Goal: Task Accomplishment & Management: Use online tool/utility

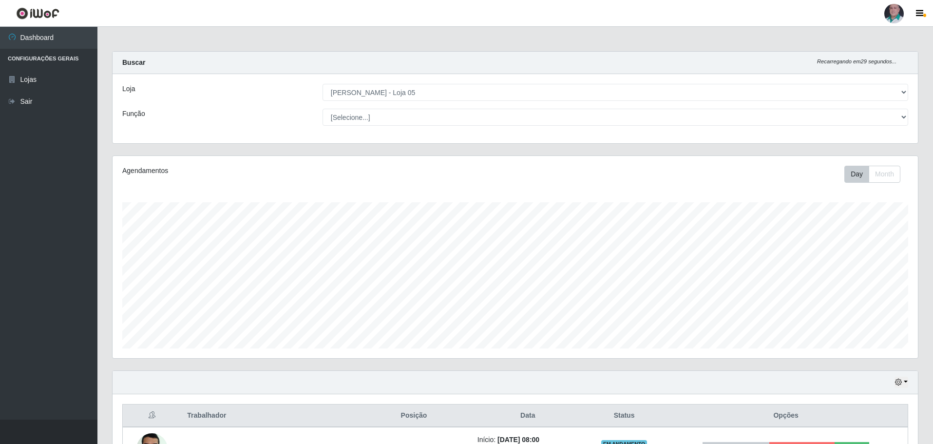
select select "252"
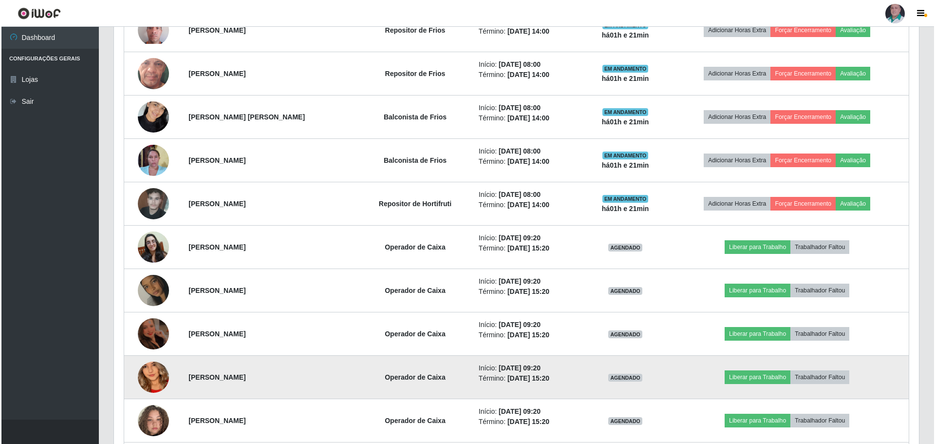
scroll to position [566, 0]
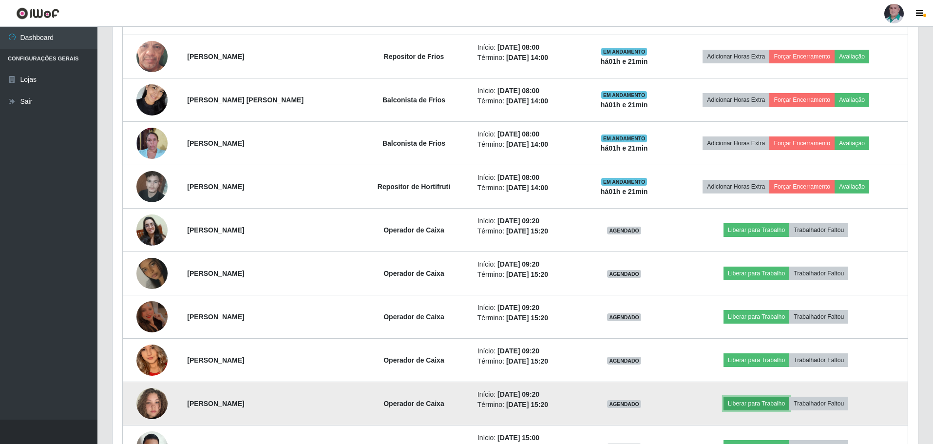
click at [783, 404] on button "Liberar para Trabalho" at bounding box center [756, 403] width 66 height 14
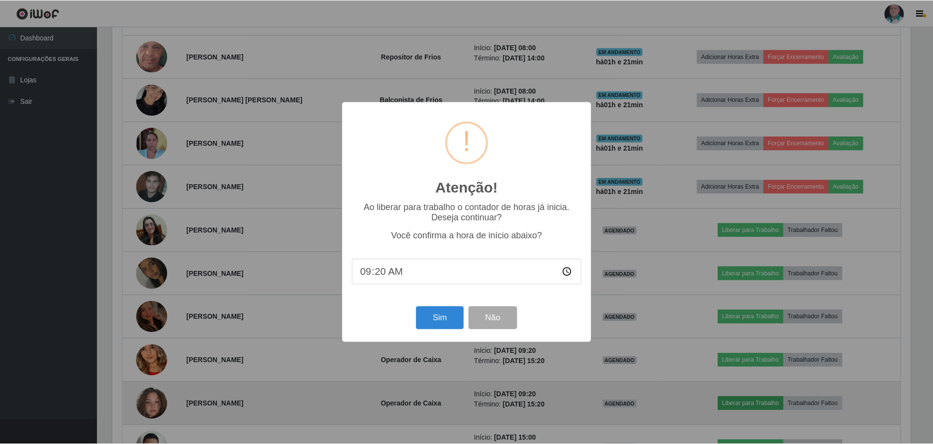
scroll to position [202, 800]
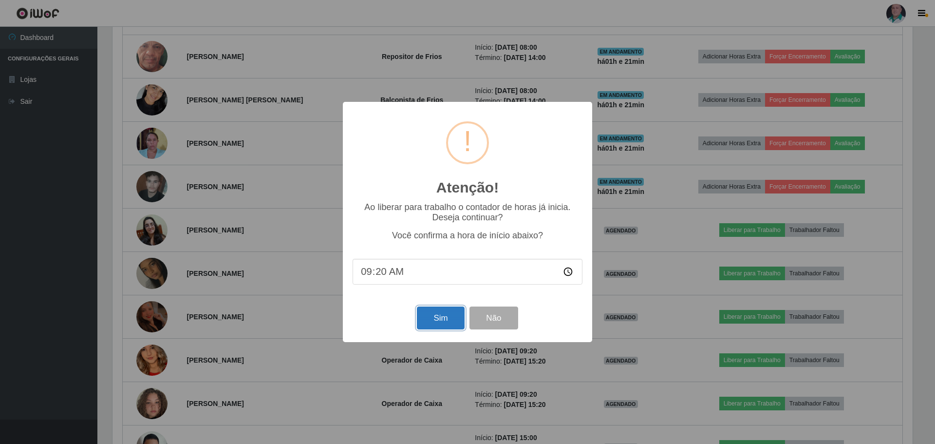
click at [434, 316] on button "Sim" at bounding box center [440, 317] width 47 height 23
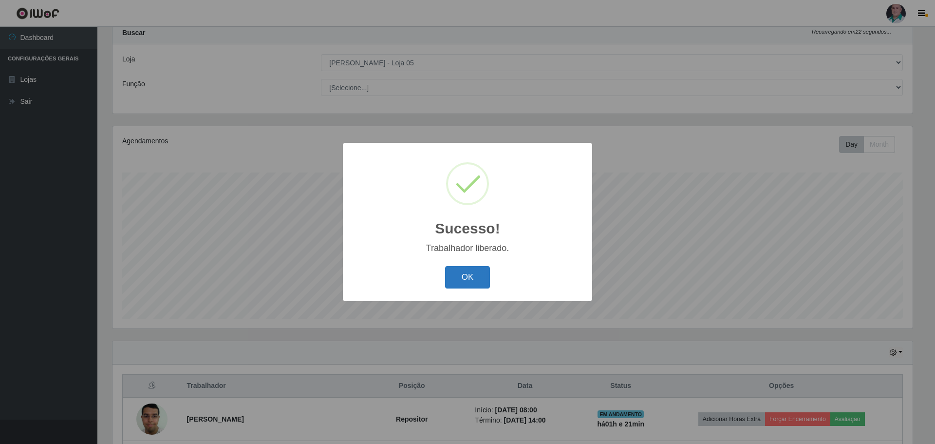
click at [472, 271] on button "OK" at bounding box center [467, 277] width 45 height 23
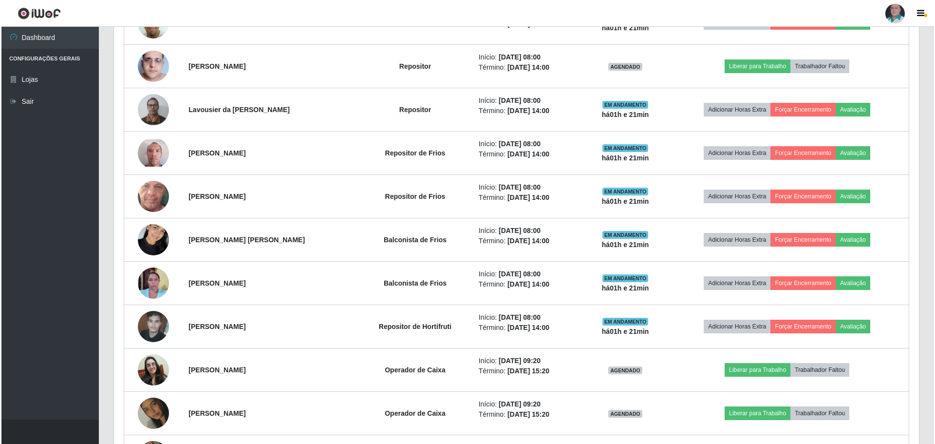
scroll to position [468, 0]
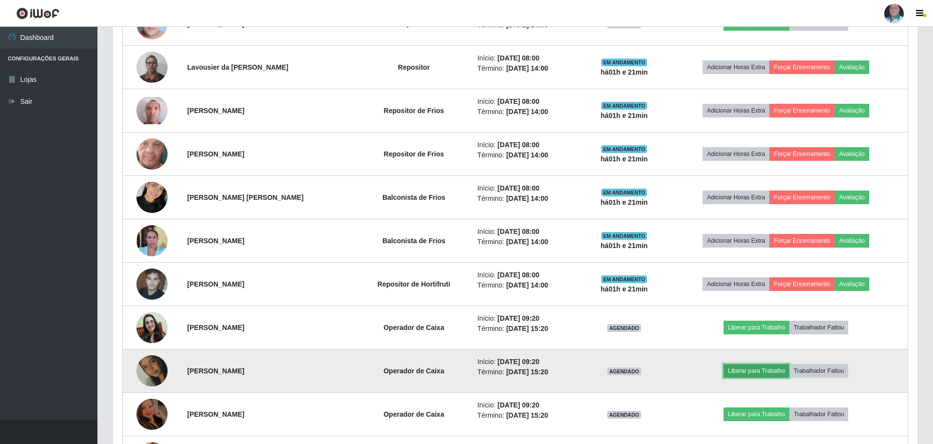
click at [774, 372] on button "Liberar para Trabalho" at bounding box center [756, 371] width 66 height 14
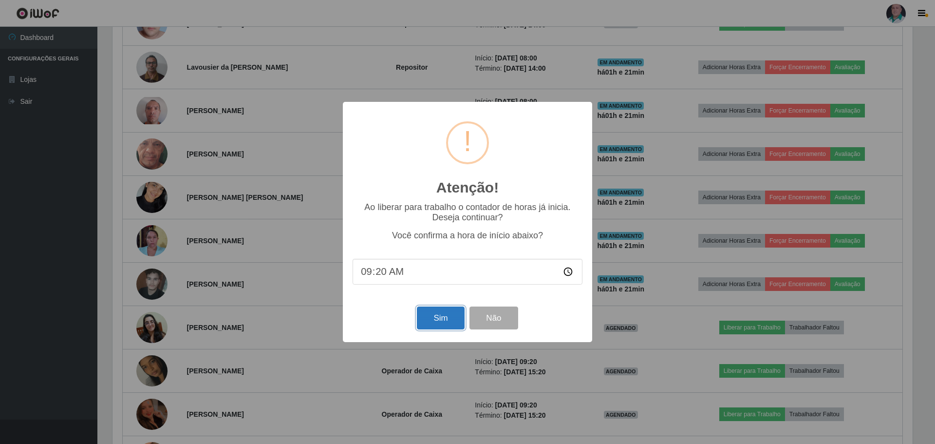
click at [440, 328] on button "Sim" at bounding box center [440, 317] width 47 height 23
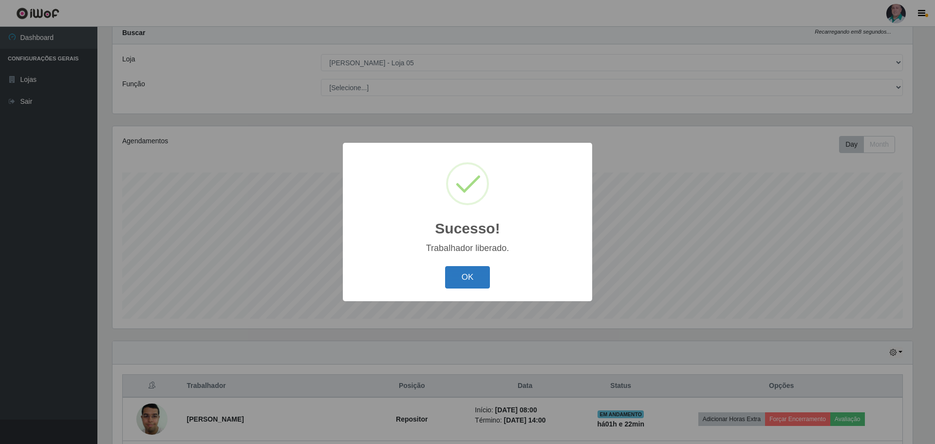
click at [469, 278] on button "OK" at bounding box center [467, 277] width 45 height 23
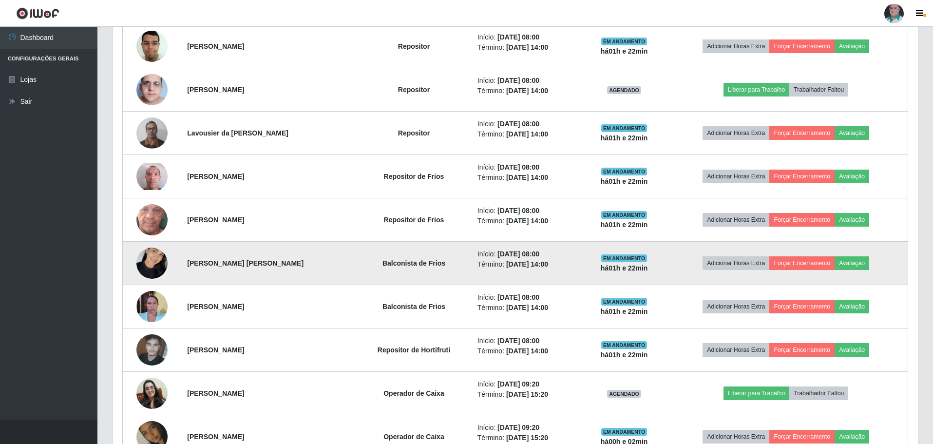
scroll to position [419, 0]
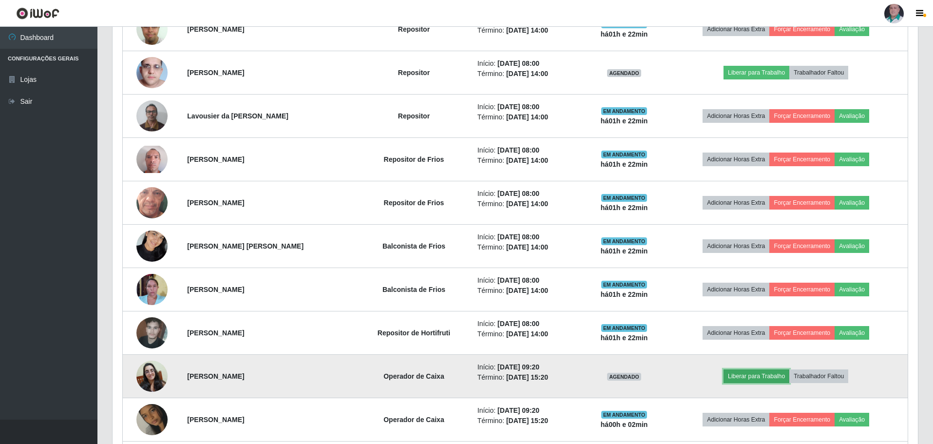
click at [745, 375] on button "Liberar para Trabalho" at bounding box center [756, 376] width 66 height 14
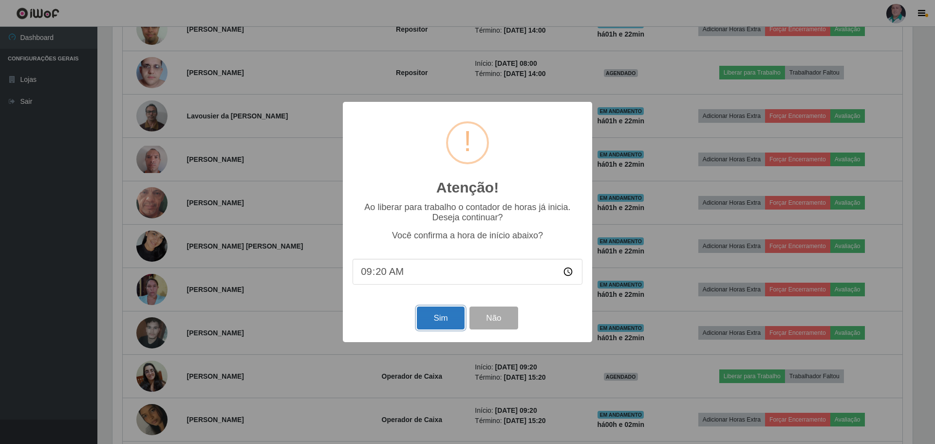
click at [446, 320] on button "Sim" at bounding box center [440, 317] width 47 height 23
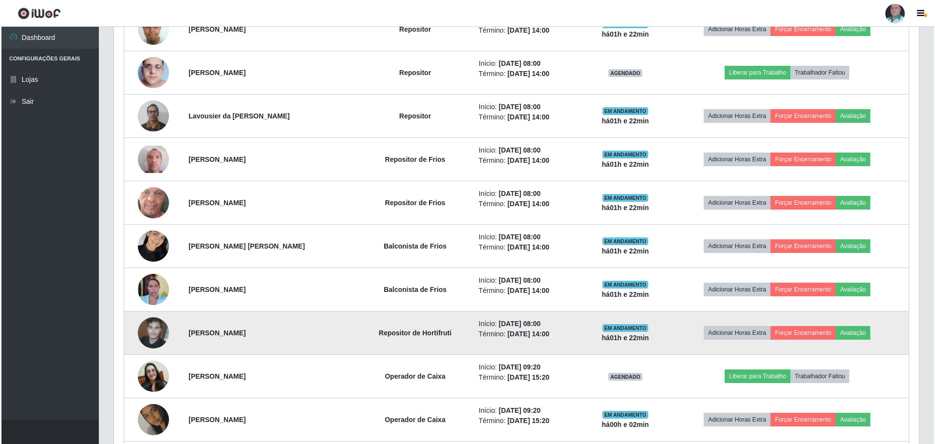
scroll to position [0, 0]
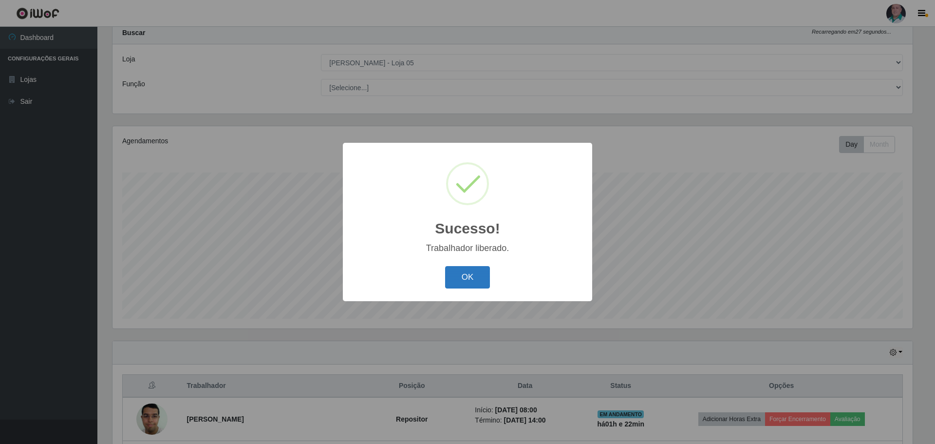
click at [472, 272] on button "OK" at bounding box center [467, 277] width 45 height 23
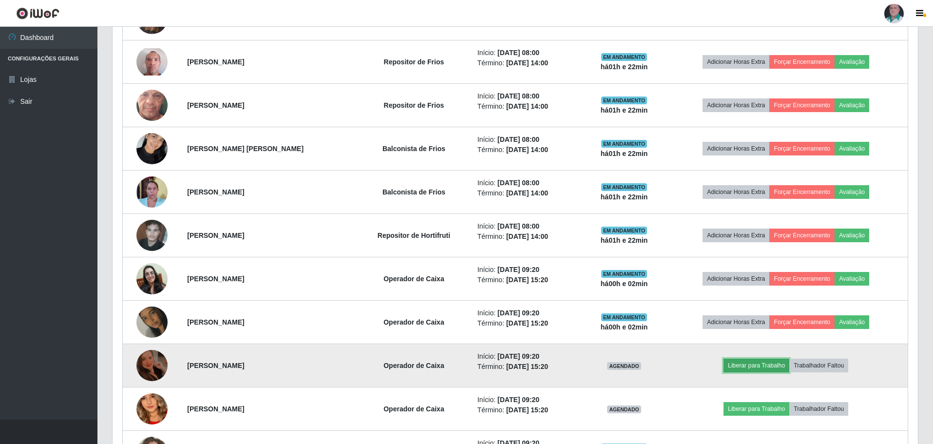
click at [779, 364] on button "Liberar para Trabalho" at bounding box center [756, 365] width 66 height 14
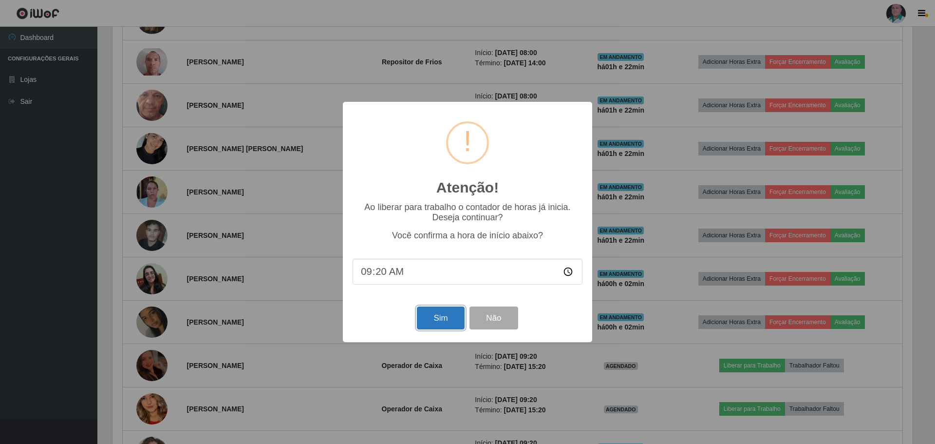
click at [450, 317] on button "Sim" at bounding box center [440, 317] width 47 height 23
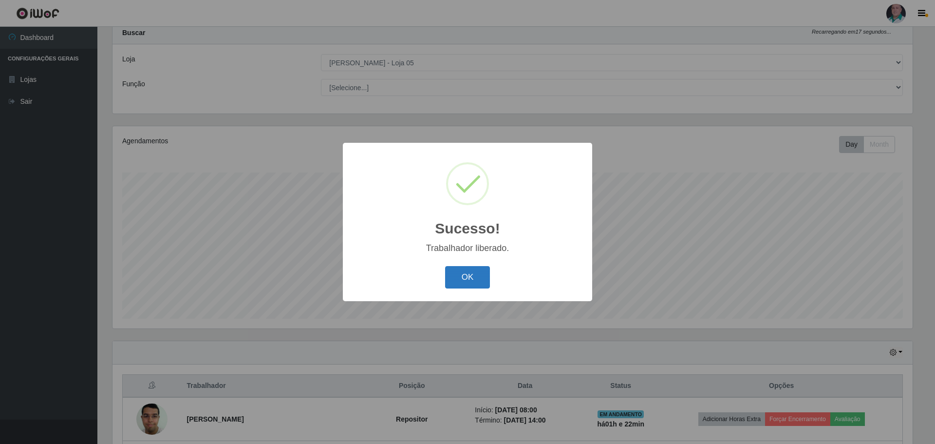
click at [479, 270] on button "OK" at bounding box center [467, 277] width 45 height 23
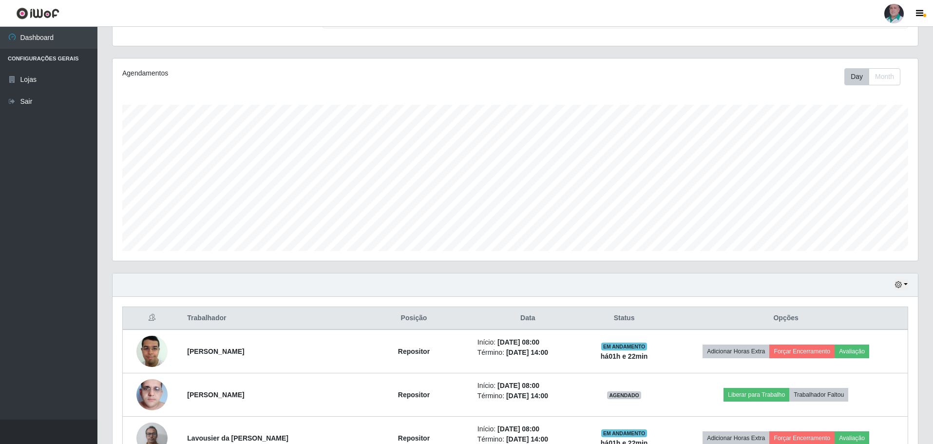
click at [897, 13] on div at bounding box center [893, 13] width 19 height 19
click at [866, 38] on button "Perfil" at bounding box center [875, 35] width 88 height 20
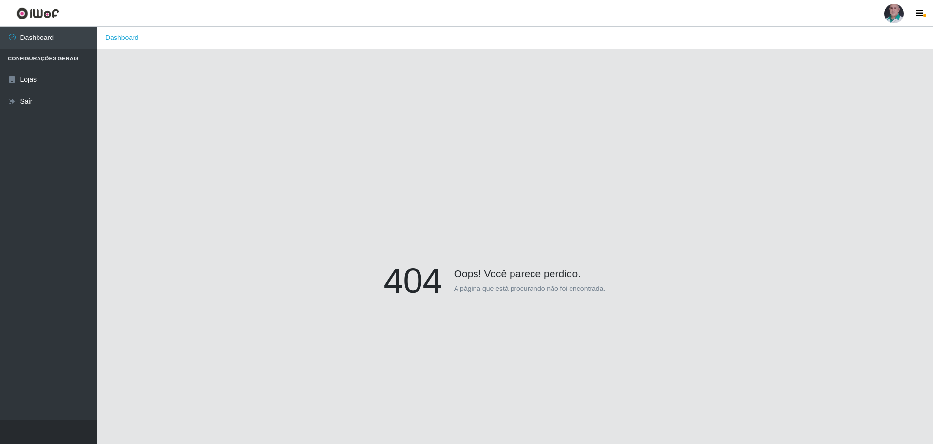
click at [627, 190] on div "404 Oops! Você parece perdido. A página que está procurando não foi encontrada." at bounding box center [515, 283] width 806 height 444
click at [895, 10] on div at bounding box center [893, 13] width 19 height 19
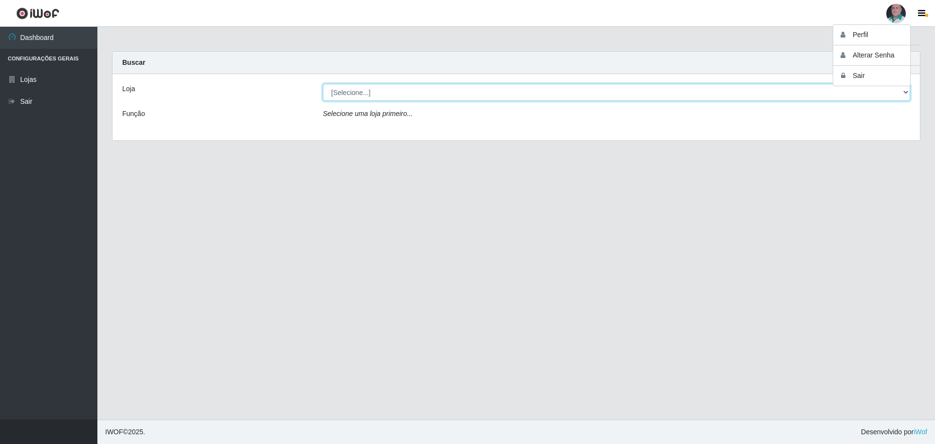
click at [387, 93] on select "[Selecione...] Mar Vermelho - Loja 05" at bounding box center [616, 92] width 587 height 17
select select "252"
click at [323, 84] on select "[Selecione...] Mar Vermelho - Loja 05" at bounding box center [616, 92] width 587 height 17
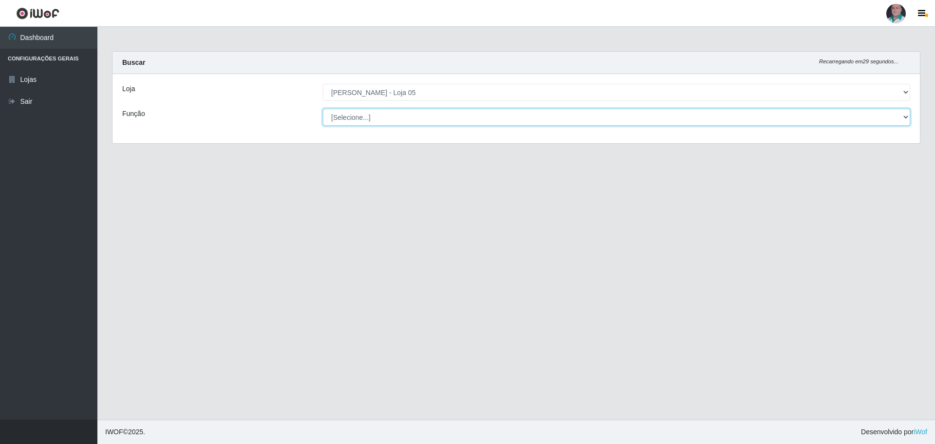
click at [373, 115] on select "[Selecione...] ASG ASG + ASG ++ Auxiliar de Depósito Auxiliar de Depósito + Aux…" at bounding box center [616, 117] width 587 height 17
click at [373, 116] on select "[Selecione...] ASG ASG + ASG ++ Auxiliar de Depósito Auxiliar de Depósito + Aux…" at bounding box center [616, 117] width 587 height 17
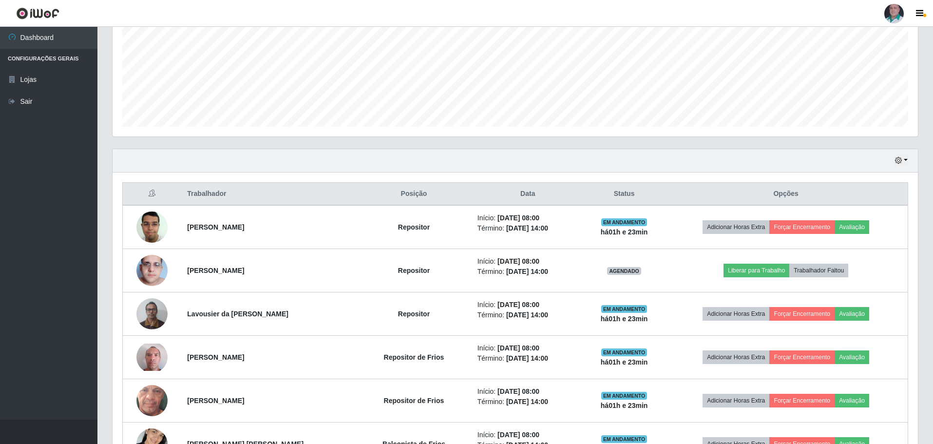
scroll to position [244, 0]
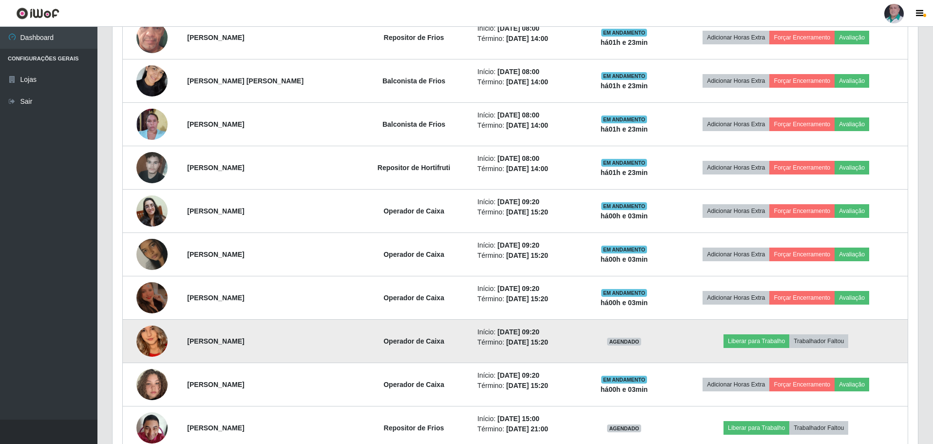
click at [154, 338] on img at bounding box center [151, 341] width 31 height 68
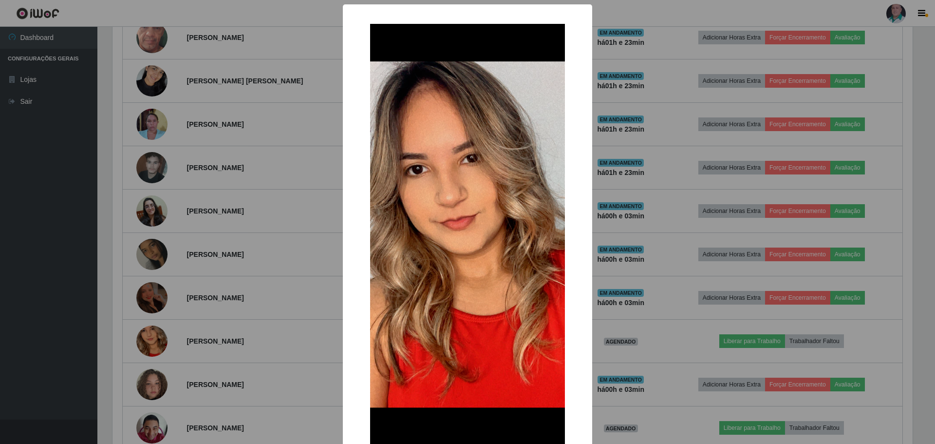
click at [318, 309] on div "× OK Cancel" at bounding box center [467, 222] width 935 height 444
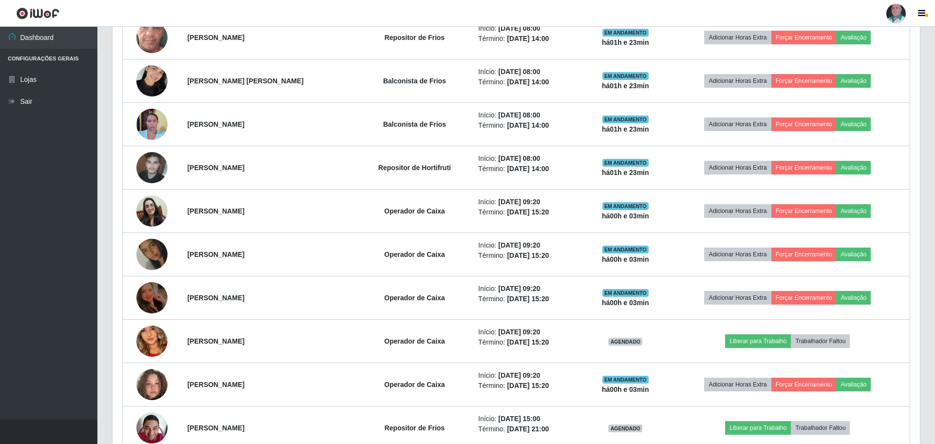
scroll to position [202, 805]
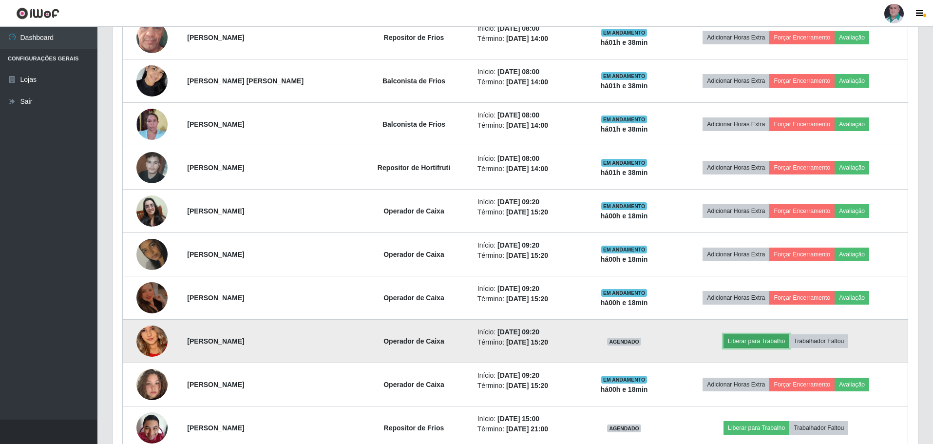
click at [780, 343] on button "Liberar para Trabalho" at bounding box center [756, 341] width 66 height 14
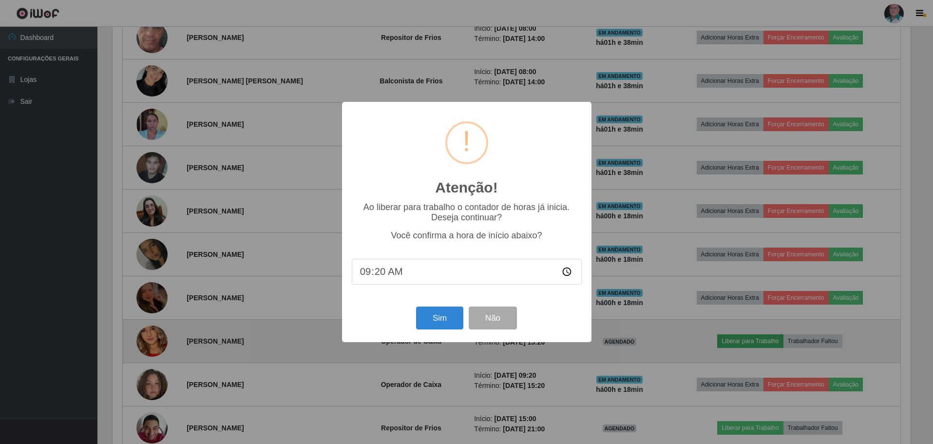
scroll to position [202, 800]
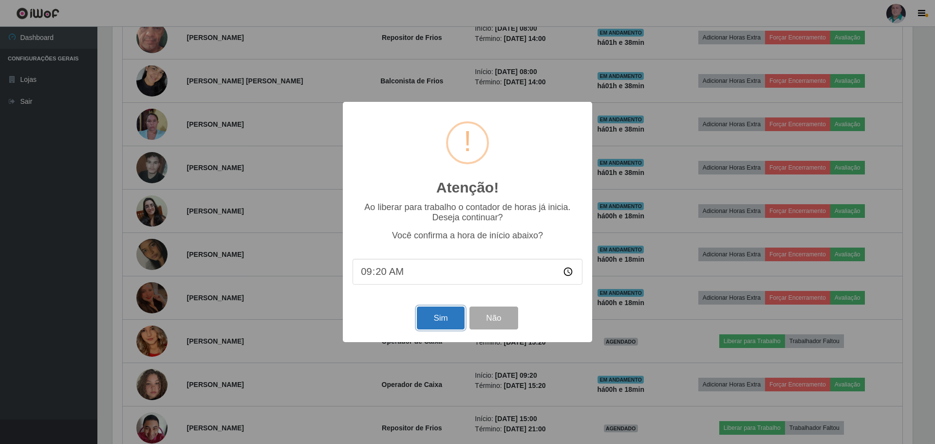
click at [448, 315] on button "Sim" at bounding box center [440, 317] width 47 height 23
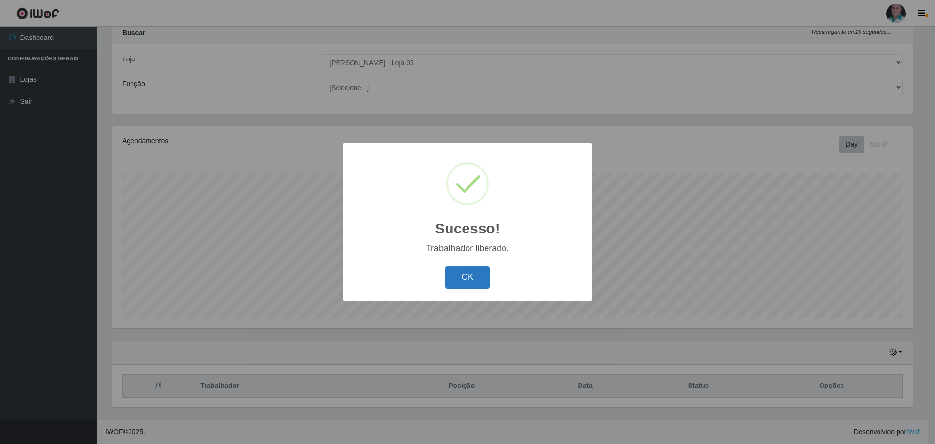
click at [479, 278] on button "OK" at bounding box center [467, 277] width 45 height 23
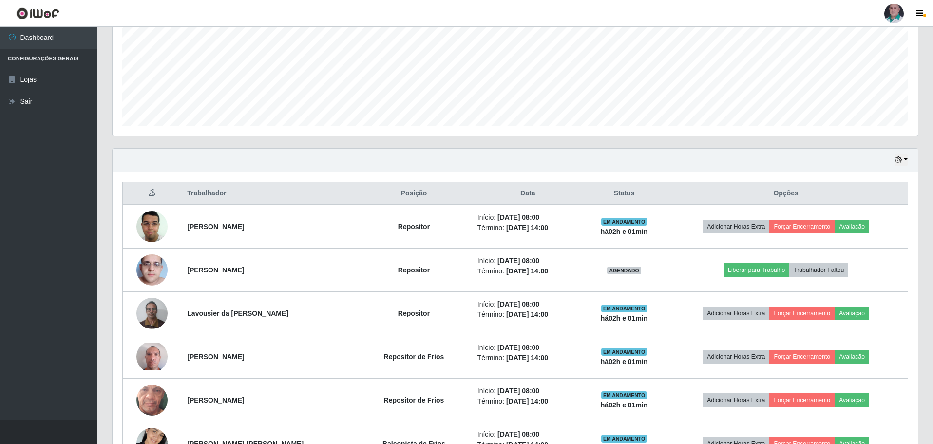
scroll to position [0, 0]
